Goal: Task Accomplishment & Management: Manage account settings

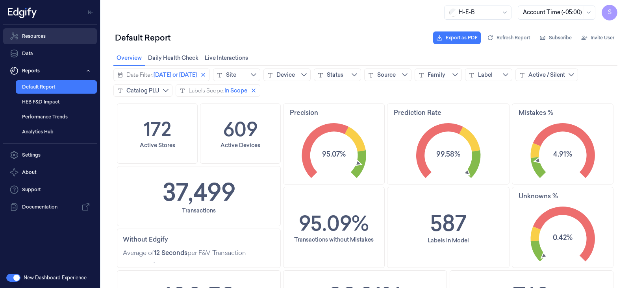
click at [31, 35] on link "Resources" at bounding box center [50, 36] width 94 height 16
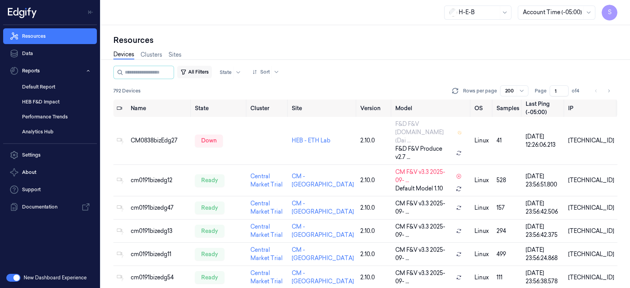
click at [205, 70] on button "All Filters" at bounding box center [194, 72] width 35 height 13
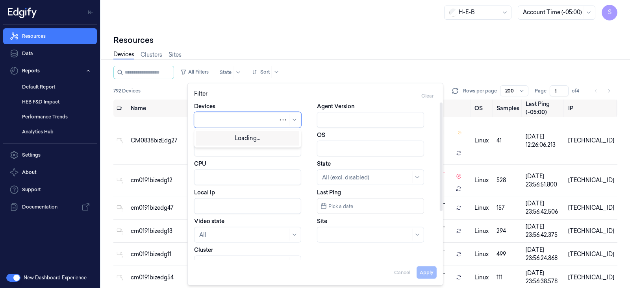
click at [230, 116] on div at bounding box center [238, 120] width 79 height 8
paste input "heb709bizedg21"
type input "heb709bizedg21"
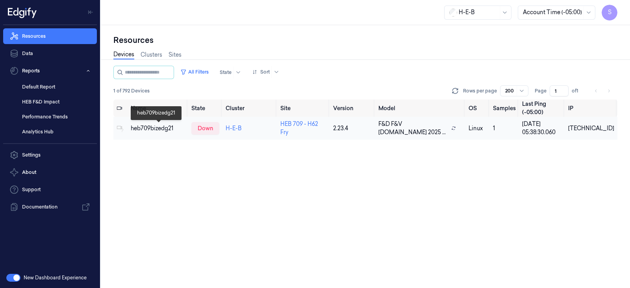
click at [142, 125] on div "heb709bizedg21" at bounding box center [158, 128] width 54 height 8
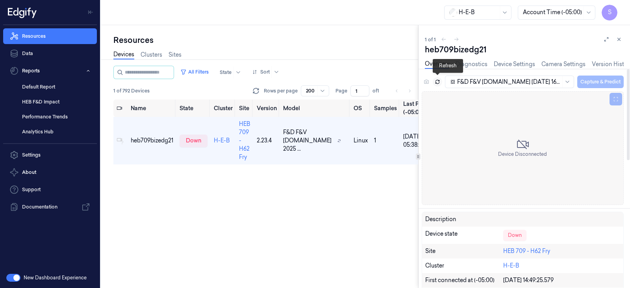
click at [437, 82] on icon at bounding box center [437, 82] width 6 height 6
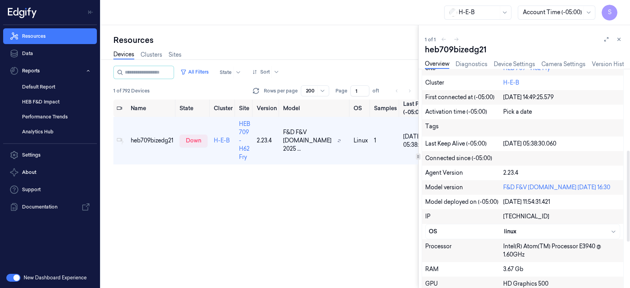
scroll to position [196, 0]
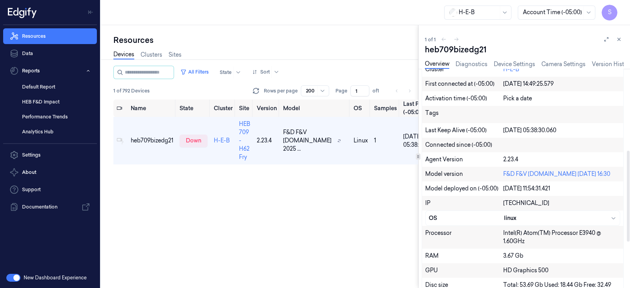
drag, startPoint x: 573, startPoint y: 127, endPoint x: 496, endPoint y: 128, distance: 77.1
click at [496, 128] on div "Last Keep Alive (-05:00) 07/10/2025 05:38:30.060" at bounding box center [522, 130] width 201 height 15
click at [577, 128] on div "07/10/2025 05:38:30.060" at bounding box center [561, 130] width 117 height 8
drag, startPoint x: 505, startPoint y: 160, endPoint x: 538, endPoint y: 155, distance: 33.1
click at [535, 155] on div "2.23.4" at bounding box center [561, 159] width 117 height 8
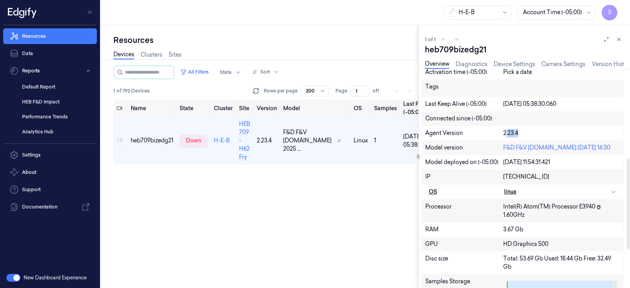
scroll to position [161, 0]
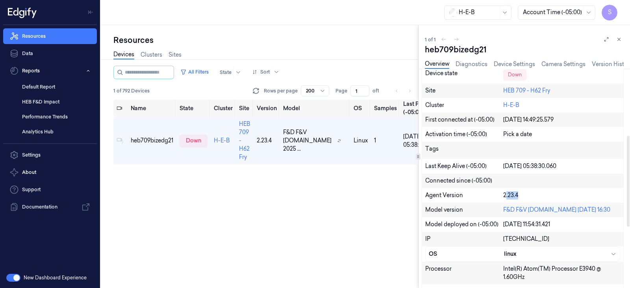
drag, startPoint x: 549, startPoint y: 164, endPoint x: 501, endPoint y: 159, distance: 48.7
click at [501, 159] on div "Last Keep Alive (-05:00) 07/10/2025 05:38:30.060" at bounding box center [522, 166] width 201 height 15
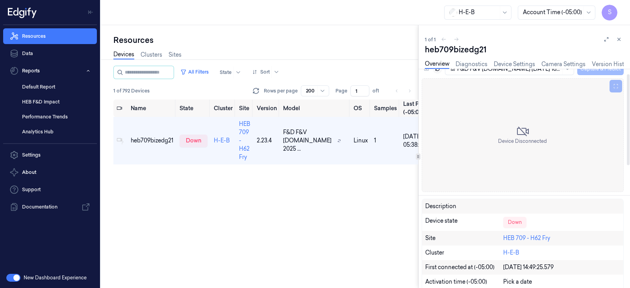
scroll to position [0, 0]
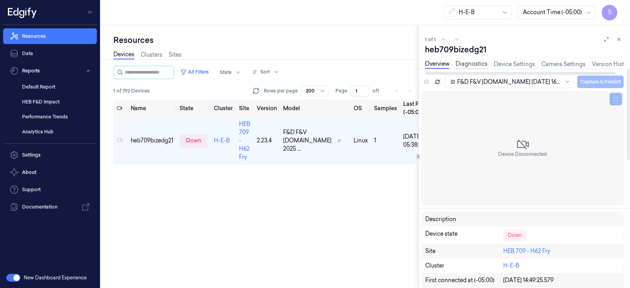
click at [468, 62] on link "Diagnostics" at bounding box center [471, 64] width 32 height 9
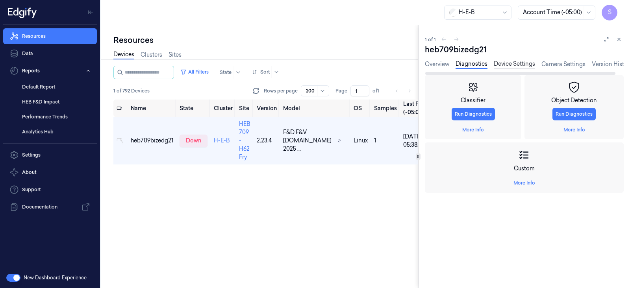
click at [512, 65] on link "Device Settings" at bounding box center [514, 64] width 41 height 9
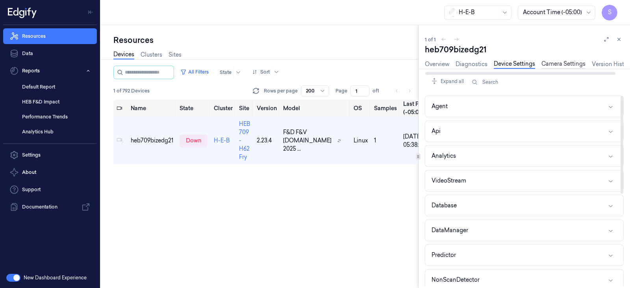
click at [571, 64] on link "Camera Settings" at bounding box center [563, 64] width 44 height 9
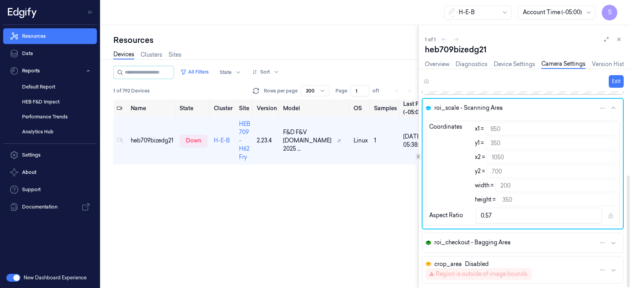
scroll to position [149, 0]
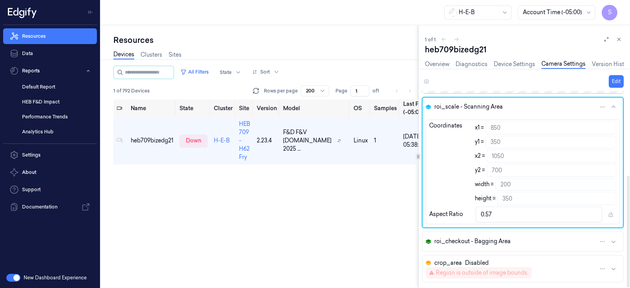
click at [615, 241] on icon "button" at bounding box center [613, 241] width 6 height 6
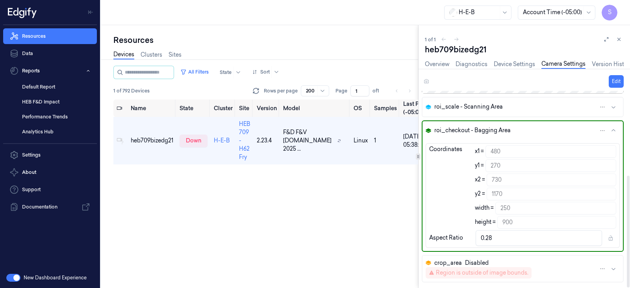
click at [612, 268] on icon "button" at bounding box center [613, 269] width 4 height 2
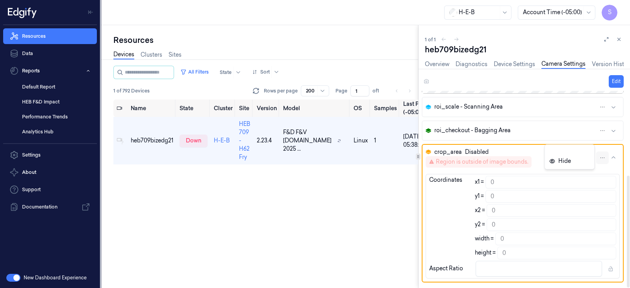
click at [603, 156] on html "S Resources Data Reports Default Report HEB F&D Impact Performance Trends Analy…" at bounding box center [315, 144] width 630 height 288
click at [552, 162] on icon at bounding box center [552, 161] width 6 height 6
click at [601, 156] on html "S Resources Data Reports Default Report HEB F&D Impact Performance Trends Analy…" at bounding box center [315, 144] width 630 height 288
click at [566, 164] on div "Show" at bounding box center [565, 161] width 15 height 8
click at [616, 155] on icon "button" at bounding box center [613, 158] width 6 height 6
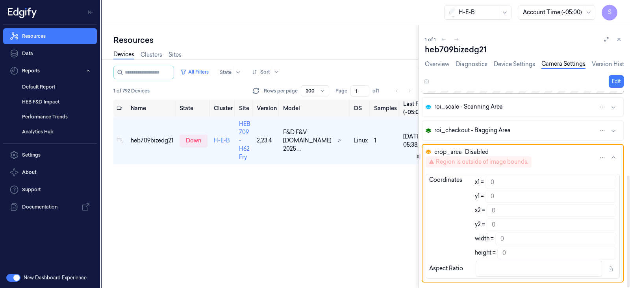
click at [614, 156] on icon "button" at bounding box center [613, 158] width 6 height 6
click at [613, 131] on icon "button" at bounding box center [613, 131] width 6 height 6
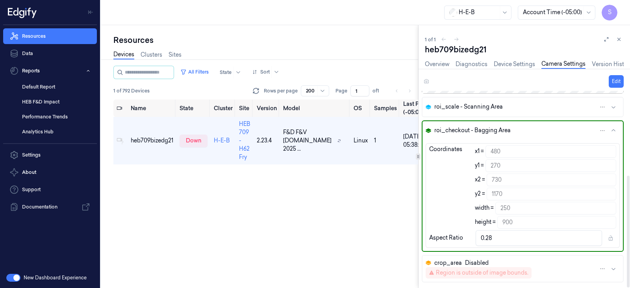
click at [614, 105] on icon "button" at bounding box center [613, 107] width 6 height 6
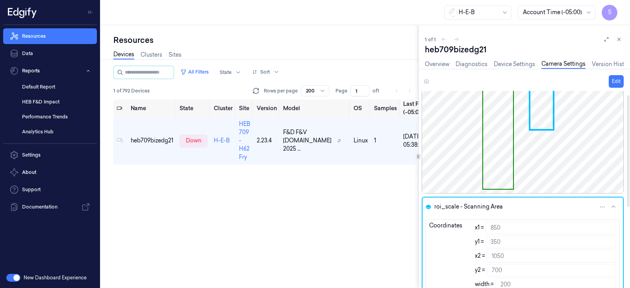
scroll to position [0, 0]
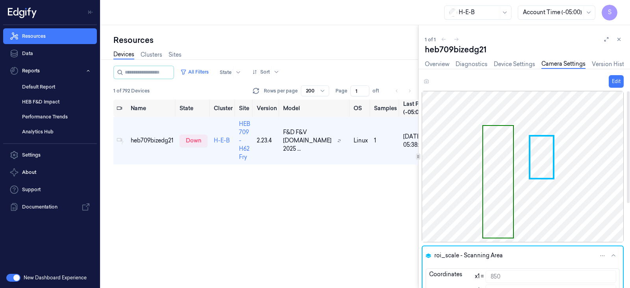
click at [541, 159] on div "Device Disconnected" at bounding box center [522, 167] width 202 height 152
click at [502, 177] on div "Device Disconnected" at bounding box center [522, 167] width 202 height 152
drag, startPoint x: 503, startPoint y: 175, endPoint x: 559, endPoint y: 121, distance: 77.9
click at [528, 164] on div "Device Disconnected" at bounding box center [522, 167] width 202 height 152
click at [610, 63] on link "Version History" at bounding box center [612, 64] width 41 height 9
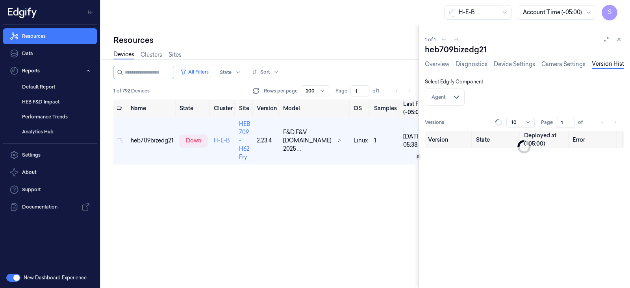
scroll to position [0, 8]
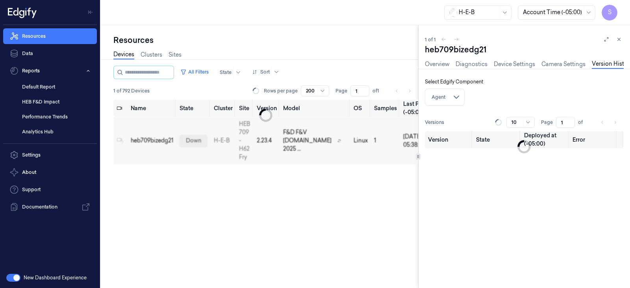
scroll to position [0, 8]
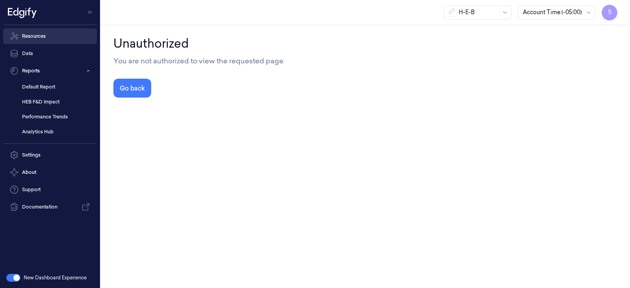
click at [37, 35] on link "Resources" at bounding box center [50, 36] width 94 height 16
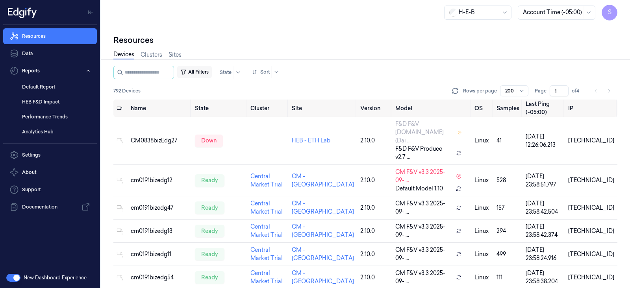
click at [204, 73] on button "All Filters" at bounding box center [194, 72] width 35 height 13
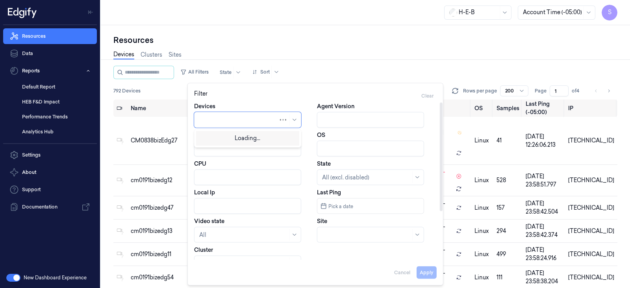
click at [251, 116] on div at bounding box center [238, 120] width 79 height 8
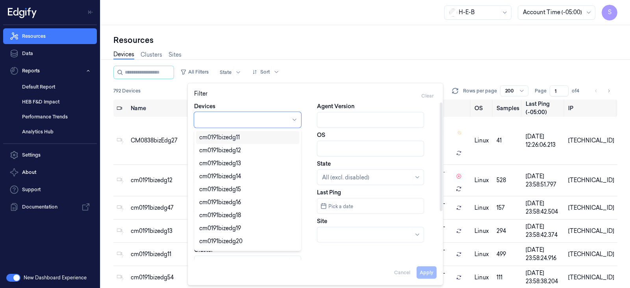
paste input "heb796bizedg61"
type input "heb796bizedg61"
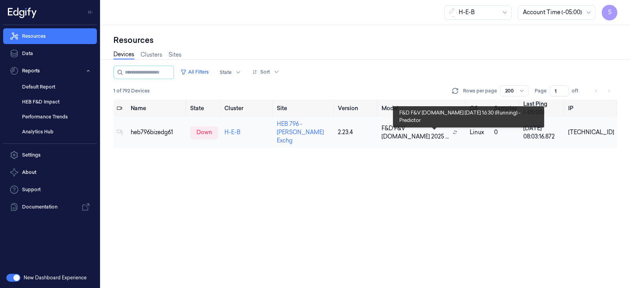
click at [457, 131] on icon at bounding box center [455, 133] width 4 height 4
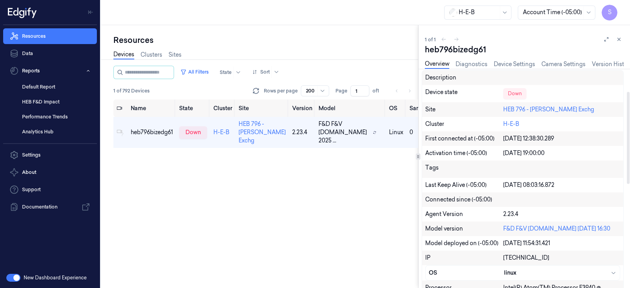
scroll to position [49, 0]
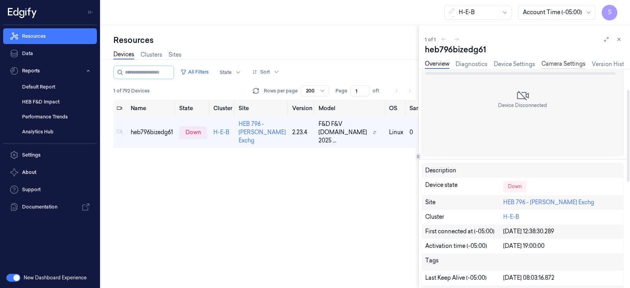
click at [561, 62] on link "Camera Settings" at bounding box center [563, 64] width 44 height 9
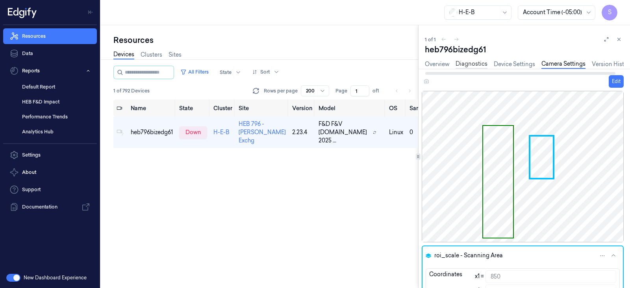
click at [460, 64] on link "Diagnostics" at bounding box center [471, 64] width 32 height 9
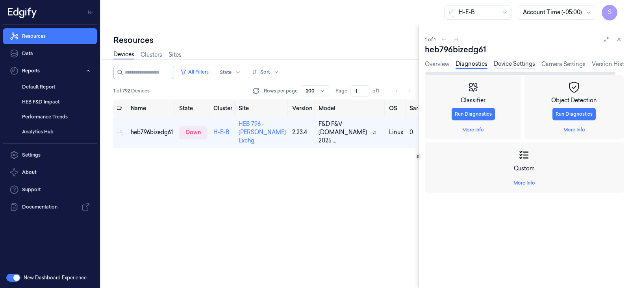
click at [518, 63] on link "Device Settings" at bounding box center [514, 64] width 41 height 9
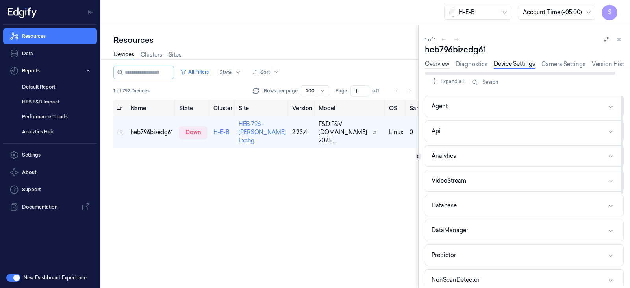
click at [437, 64] on link "Overview" at bounding box center [437, 64] width 24 height 9
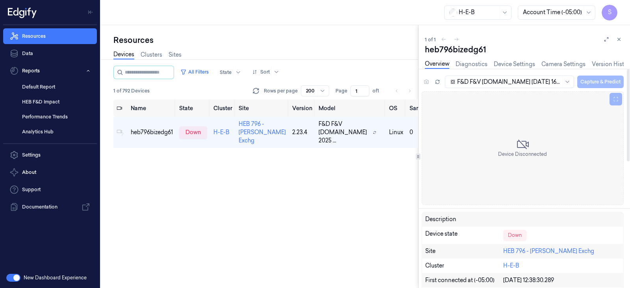
click at [592, 79] on div "F&D F&V v4.9.ST 2025-10-05 16:30 Capture & Predict" at bounding box center [534, 81] width 180 height 13
click at [568, 81] on icon at bounding box center [567, 82] width 4 height 2
click at [518, 100] on div "F&D F&V v4.9.ST 2025-10-05 16:30" at bounding box center [512, 102] width 97 height 17
click at [592, 81] on div "option F&D F&V v4.9.ST 2025-10-05 16:30, selected. F&D F&V v4.9.ST 2025-10-05 1…" at bounding box center [534, 81] width 180 height 13
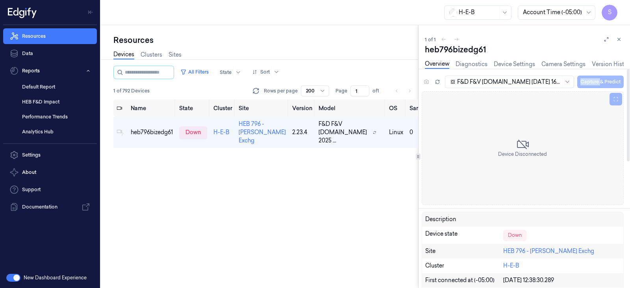
click at [592, 81] on div "F&D F&V v4.9.ST 2025-10-05 16:30 Capture & Predict" at bounding box center [534, 81] width 180 height 13
click at [619, 37] on icon at bounding box center [619, 40] width 6 height 6
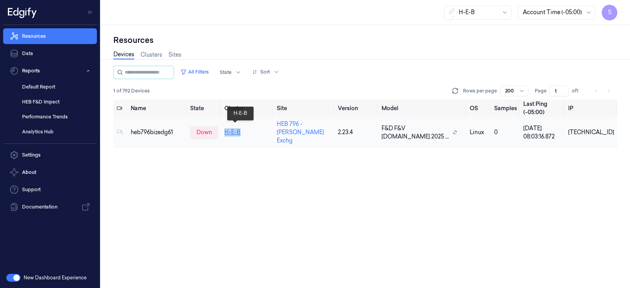
drag, startPoint x: 245, startPoint y: 131, endPoint x: 227, endPoint y: 128, distance: 17.9
click at [227, 128] on td "H-E-B" at bounding box center [247, 132] width 52 height 31
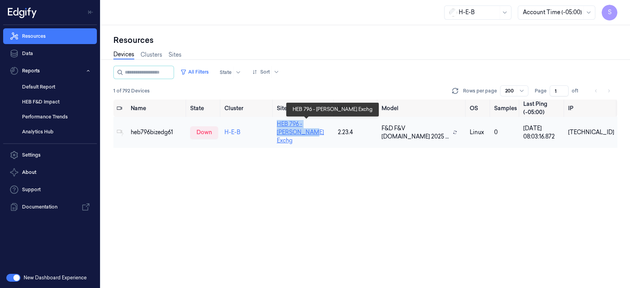
drag, startPoint x: 310, startPoint y: 139, endPoint x: 287, endPoint y: 125, distance: 26.8
click at [287, 125] on td "HEB 796 - Allen Exchg" at bounding box center [304, 132] width 61 height 31
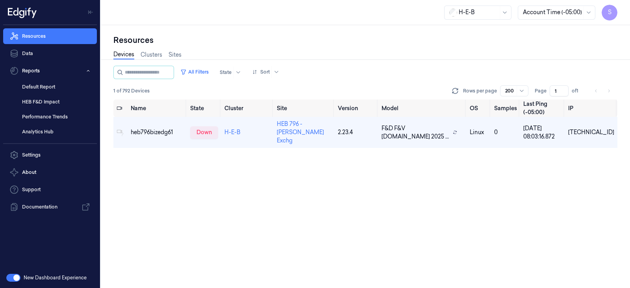
click at [514, 226] on div "All Filters State Sort 1 of 792 Devices Rows per page 200 Page 1 of 1 Name Stat…" at bounding box center [365, 177] width 504 height 222
click at [209, 70] on button "All Filters" at bounding box center [194, 72] width 35 height 13
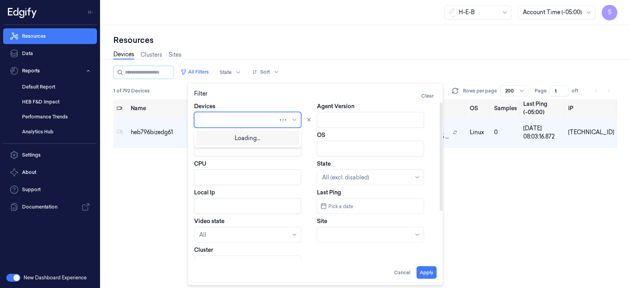
click at [237, 121] on div at bounding box center [238, 120] width 79 height 8
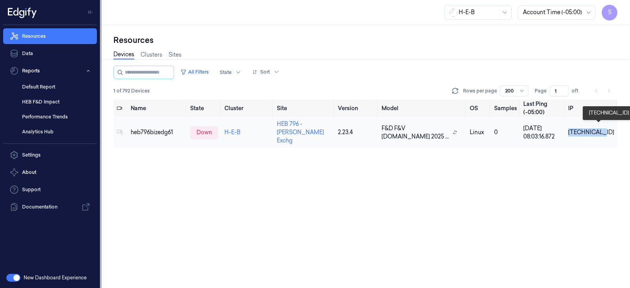
drag, startPoint x: 582, startPoint y: 129, endPoint x: 611, endPoint y: 128, distance: 29.1
click at [611, 128] on td "10.79.62.61" at bounding box center [591, 132] width 52 height 31
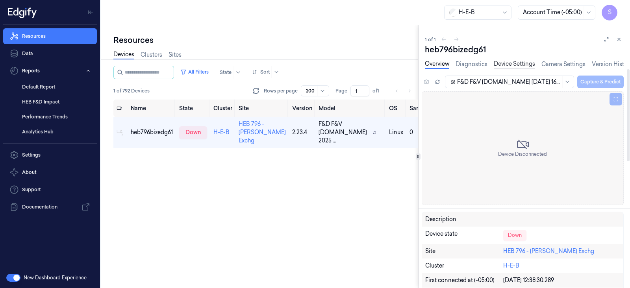
click at [519, 61] on link "Device Settings" at bounding box center [514, 64] width 41 height 9
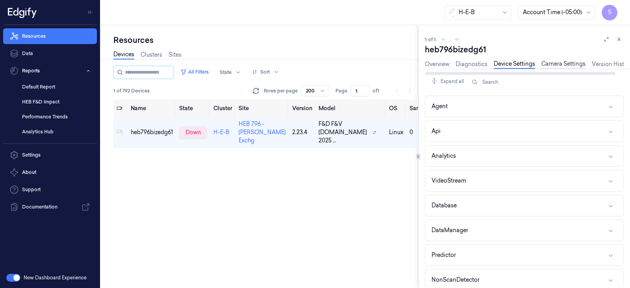
click at [559, 63] on link "Camera Settings" at bounding box center [563, 64] width 44 height 9
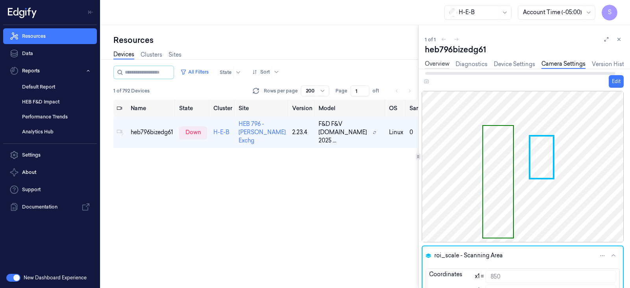
click at [435, 60] on link "Overview" at bounding box center [437, 64] width 24 height 9
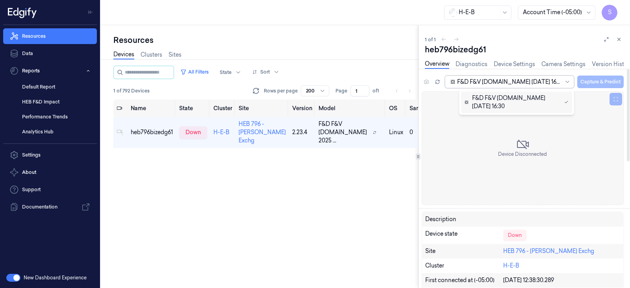
click at [561, 79] on div "F&D F&V v4.9.ST 2025-10-05 16:30" at bounding box center [509, 82] width 129 height 13
click at [588, 195] on div "Device Disconnected" at bounding box center [522, 148] width 202 height 114
click at [616, 40] on icon at bounding box center [619, 40] width 6 height 6
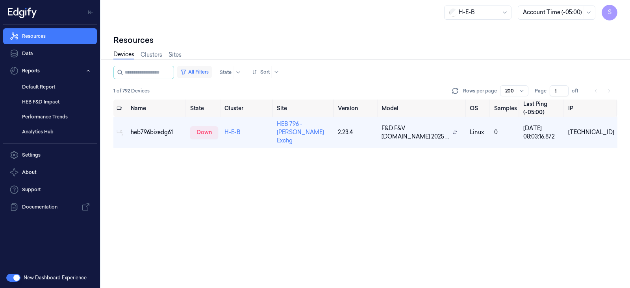
click at [212, 71] on button "All Filters" at bounding box center [194, 72] width 35 height 13
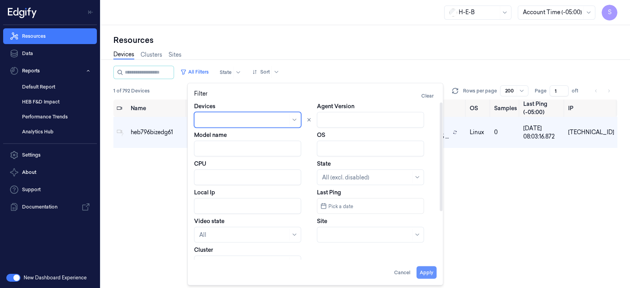
click at [431, 274] on button "Apply" at bounding box center [426, 272] width 20 height 13
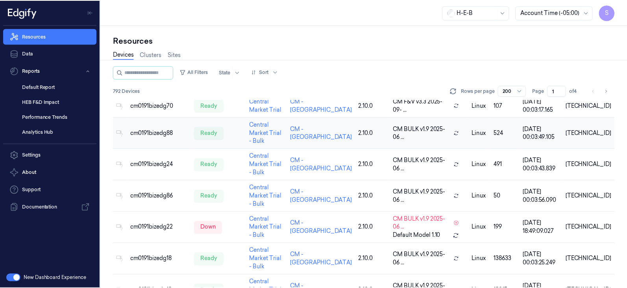
scroll to position [393, 0]
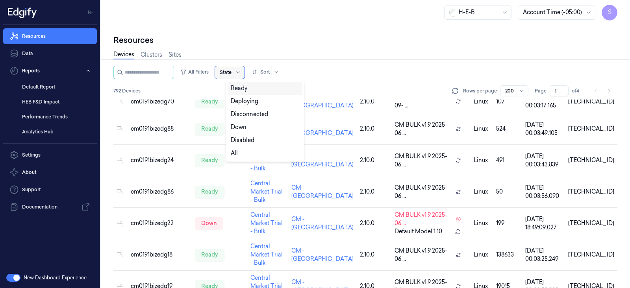
click at [231, 72] on div at bounding box center [226, 72] width 12 height 7
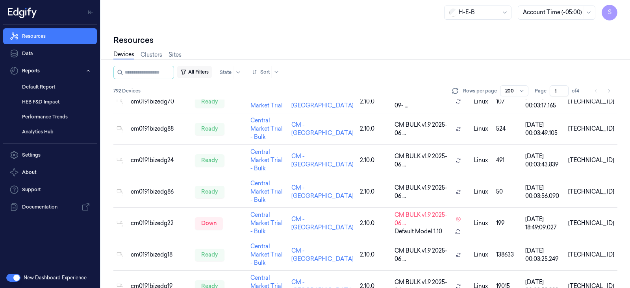
click at [212, 72] on button "All Filters" at bounding box center [194, 72] width 35 height 13
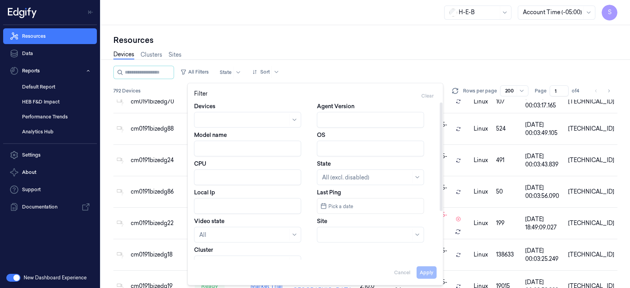
click at [396, 238] on div at bounding box center [366, 235] width 89 height 8
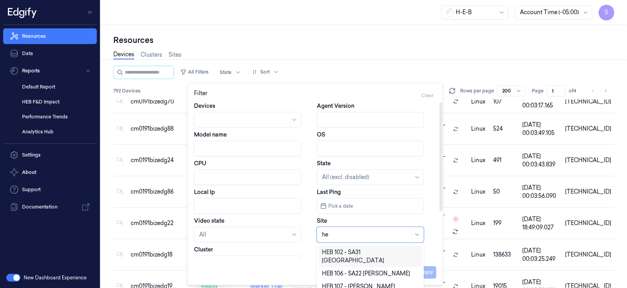
type input "h"
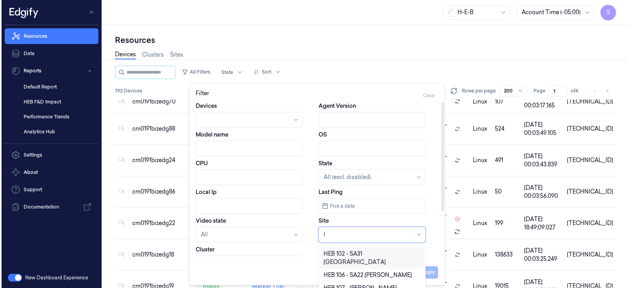
scroll to position [0, 0]
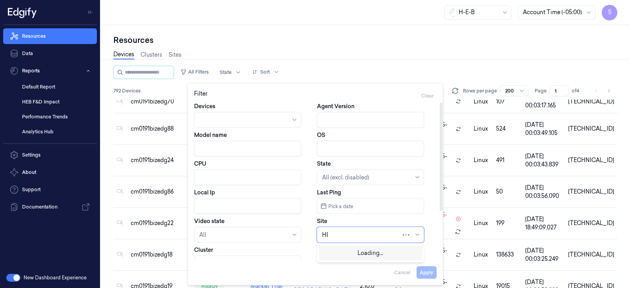
type input "HEB"
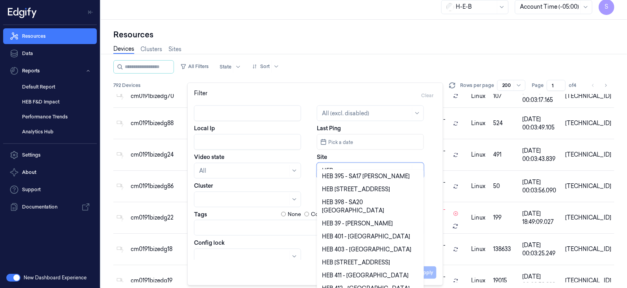
scroll to position [9, 0]
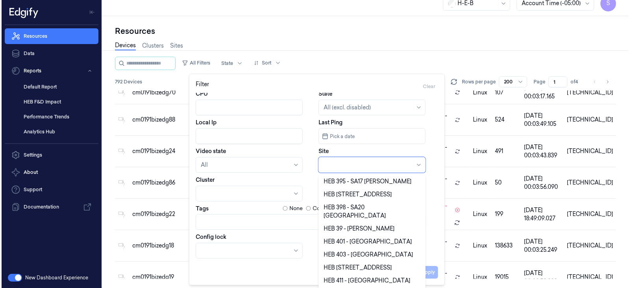
scroll to position [0, 0]
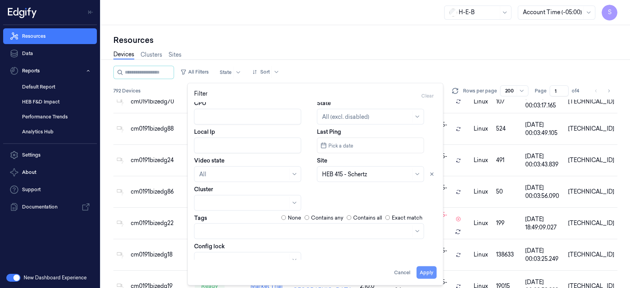
click at [431, 275] on button "Apply" at bounding box center [426, 272] width 20 height 13
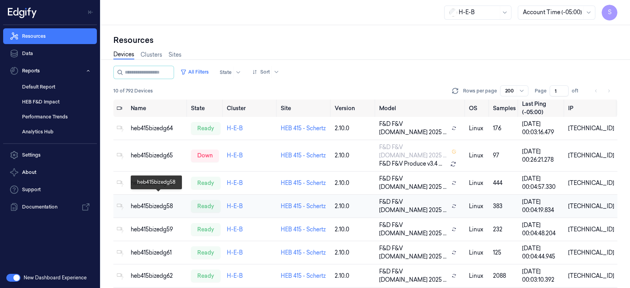
click at [157, 202] on div "heb415bizedg58" at bounding box center [158, 206] width 54 height 8
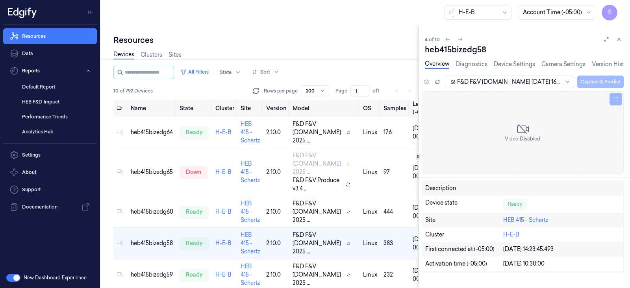
scroll to position [4, 0]
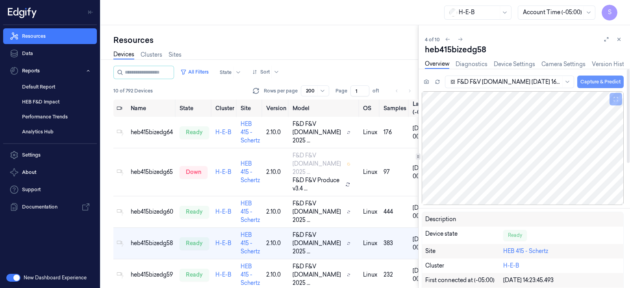
click at [600, 82] on button "Capture & Predict" at bounding box center [600, 82] width 46 height 13
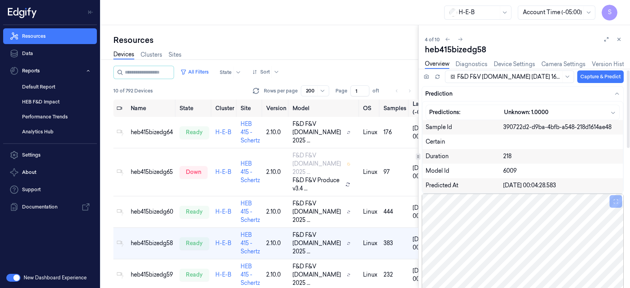
scroll to position [0, 0]
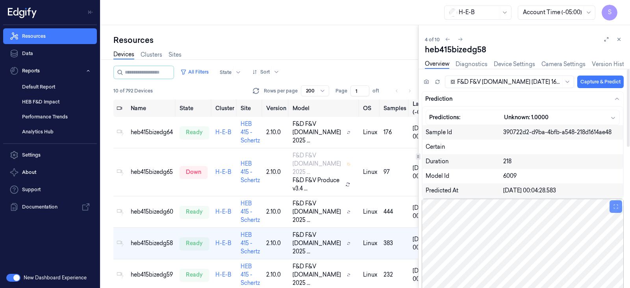
click at [615, 205] on icon at bounding box center [616, 207] width 6 height 6
click at [596, 79] on button "Capture & Predict" at bounding box center [600, 82] width 46 height 13
click at [618, 39] on icon at bounding box center [619, 40] width 6 height 6
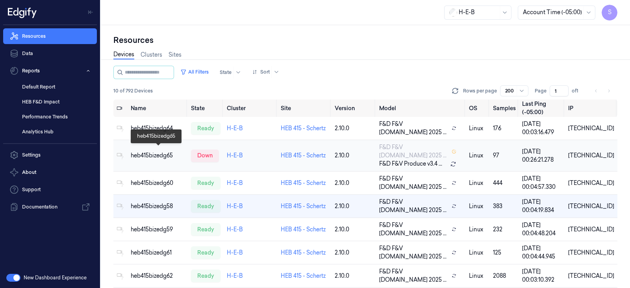
click at [162, 152] on div "heb415bizedg65" at bounding box center [158, 156] width 54 height 8
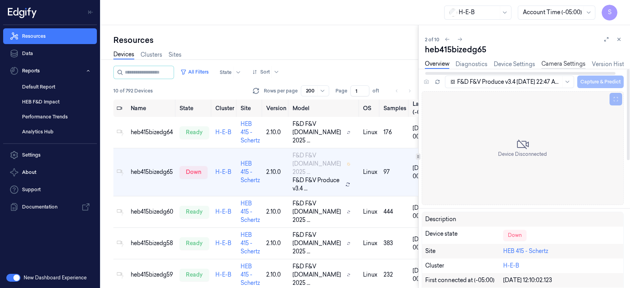
click at [560, 67] on link "Camera Settings" at bounding box center [563, 64] width 44 height 9
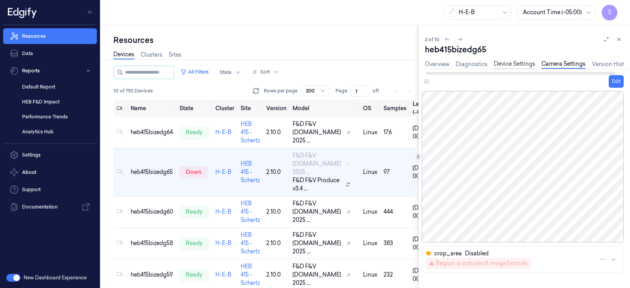
click at [519, 66] on link "Device Settings" at bounding box center [514, 64] width 41 height 9
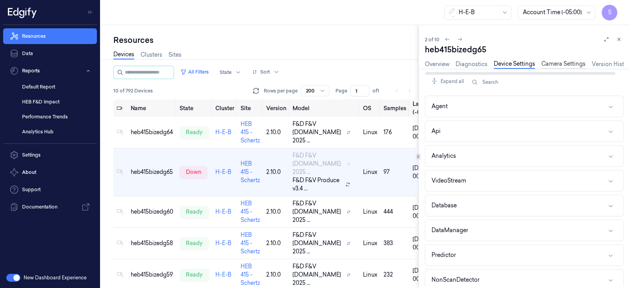
click at [562, 67] on link "Camera Settings" at bounding box center [563, 64] width 44 height 9
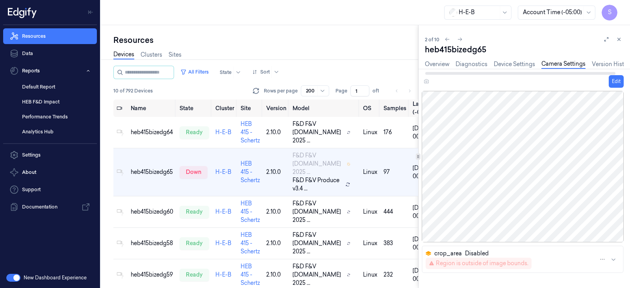
click at [425, 81] on div "Edit" at bounding box center [522, 81] width 202 height 13
click at [437, 64] on link "Overview" at bounding box center [437, 64] width 24 height 9
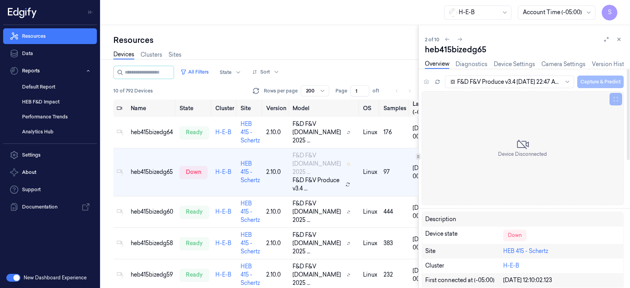
click at [570, 85] on div at bounding box center [567, 82] width 10 height 12
click at [593, 230] on div "Down" at bounding box center [561, 235] width 117 height 11
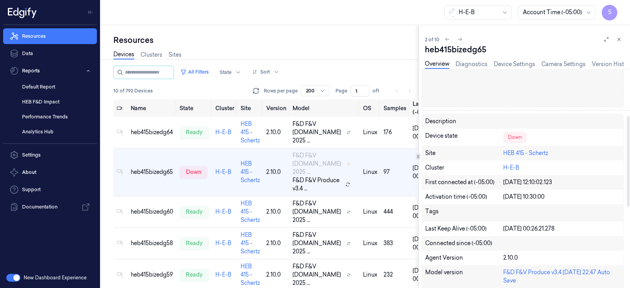
scroll to position [148, 0]
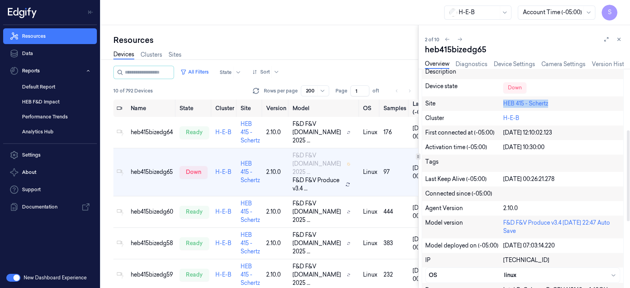
drag, startPoint x: 555, startPoint y: 104, endPoint x: 497, endPoint y: 100, distance: 58.4
click at [497, 100] on div "Site HEB 415 - Schertz" at bounding box center [522, 103] width 201 height 15
drag, startPoint x: 525, startPoint y: 118, endPoint x: 502, endPoint y: 118, distance: 22.8
click at [502, 118] on div "Cluster H-E-B" at bounding box center [522, 118] width 201 height 15
click at [620, 40] on icon at bounding box center [619, 40] width 6 height 6
